Goal: Task Accomplishment & Management: Manage account settings

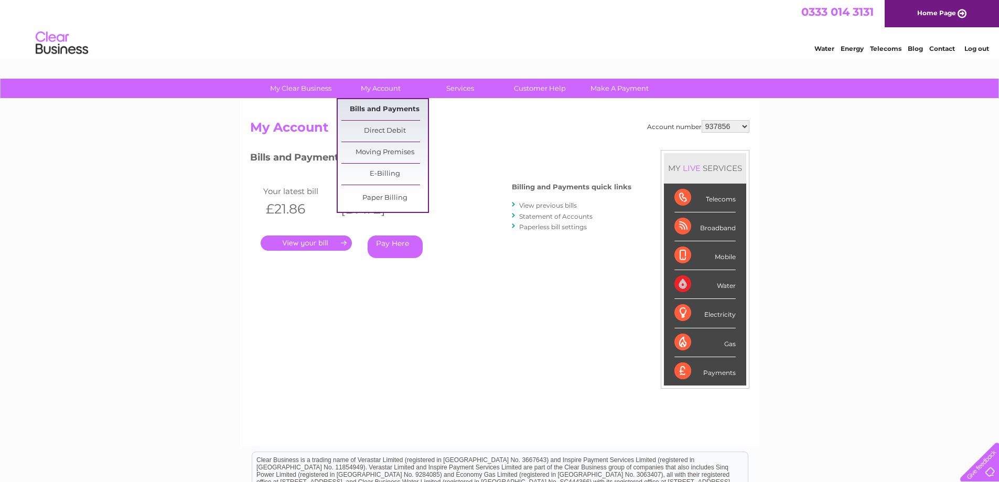
click at [386, 105] on link "Bills and Payments" at bounding box center [384, 109] width 87 height 21
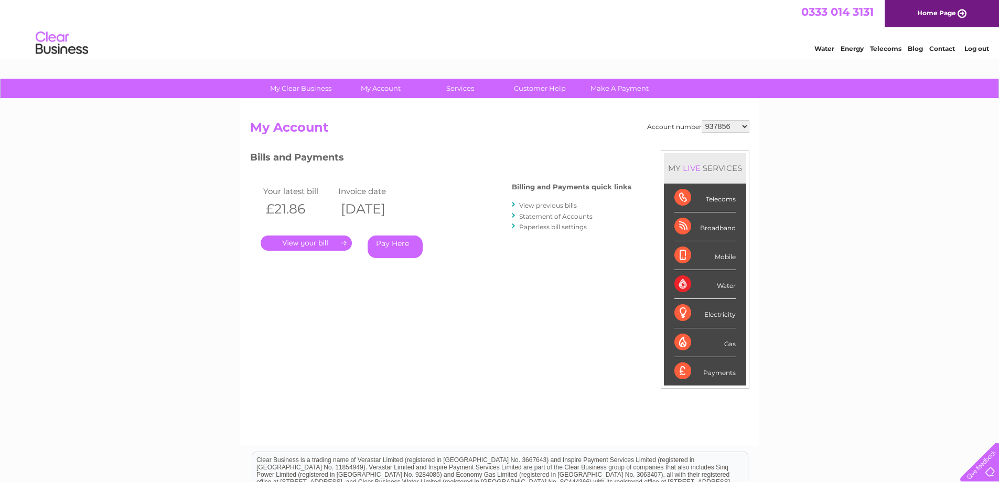
drag, startPoint x: 0, startPoint y: 0, endPoint x: 737, endPoint y: 127, distance: 747.4
click at [737, 127] on select "937856 958583 1076199 1137817 1150426 1150429 1154455 30276143 30276732 3027965…" at bounding box center [726, 126] width 48 height 13
select select "30319799"
click at [702, 120] on select "937856 958583 1076199 1137817 1150426 1150429 1154455 30276143 30276732 3027965…" at bounding box center [726, 126] width 48 height 13
click at [576, 215] on link "Statement of Accounts" at bounding box center [555, 216] width 73 height 8
